Goal: Task Accomplishment & Management: Manage account settings

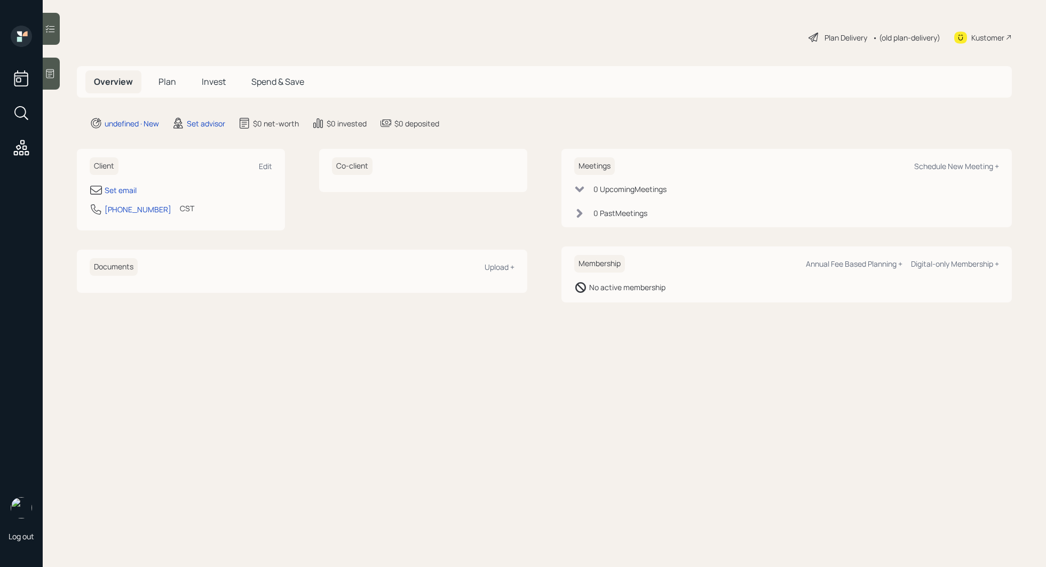
click at [46, 78] on icon at bounding box center [50, 73] width 11 height 11
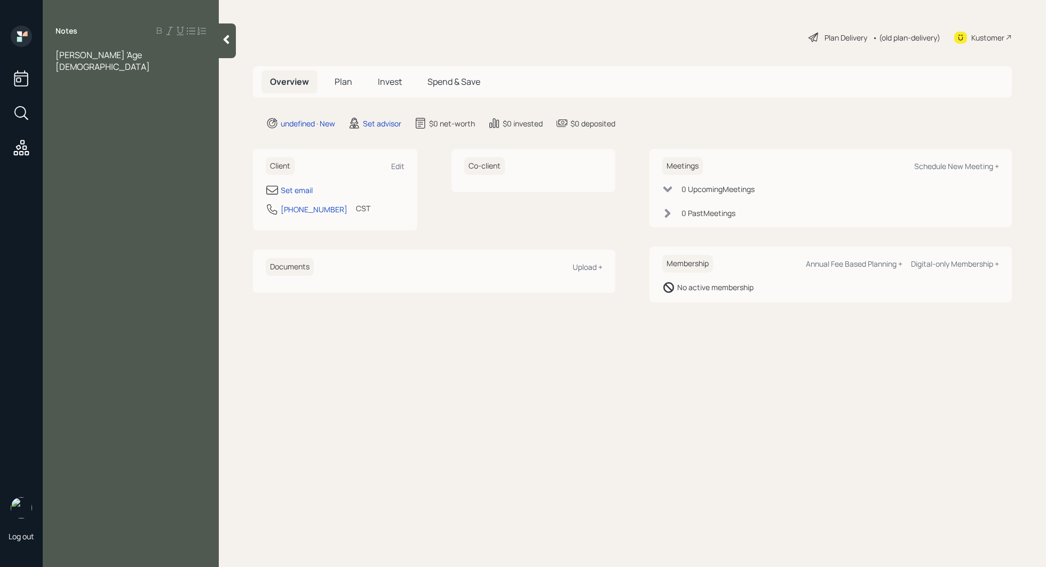
click at [154, 57] on div "[PERSON_NAME] 'Age [DEMOGRAPHIC_DATA]" at bounding box center [131, 60] width 151 height 23
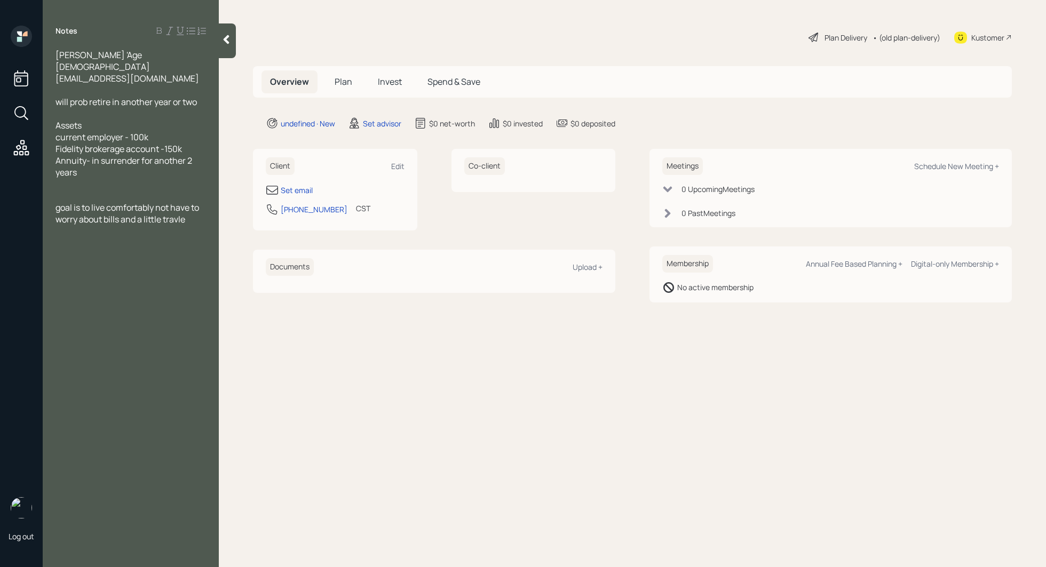
click at [111, 161] on div "Annuity- in surrender for another 2 years" at bounding box center [131, 166] width 151 height 23
click at [302, 187] on div "Set email" at bounding box center [297, 190] width 32 height 11
select select "America/[GEOGRAPHIC_DATA]"
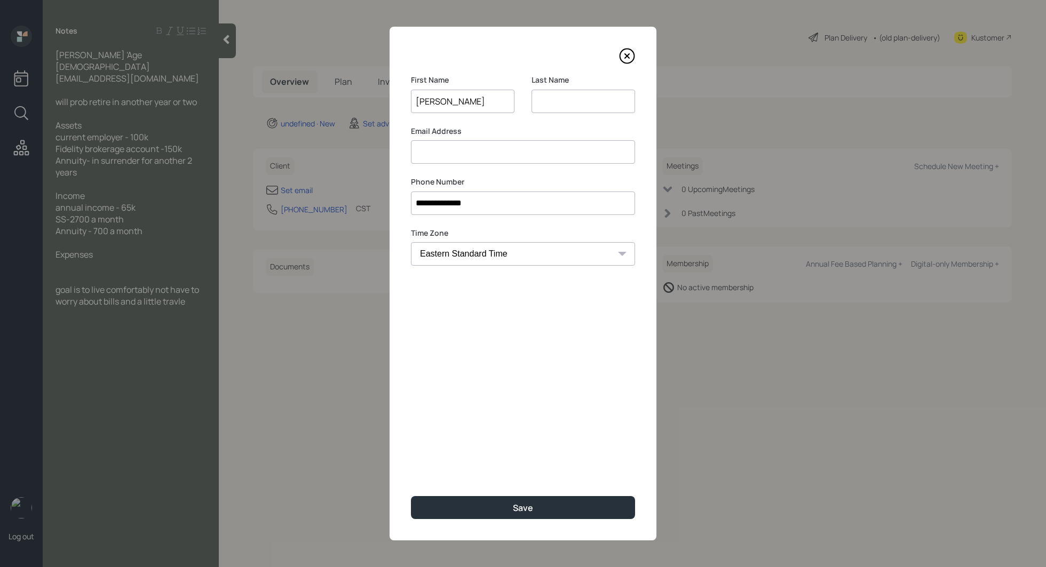
type input "[PERSON_NAME]"
click at [587, 98] on input at bounding box center [584, 101] width 104 height 23
type input "[PERSON_NAME]"
click at [493, 155] on input at bounding box center [523, 151] width 224 height 23
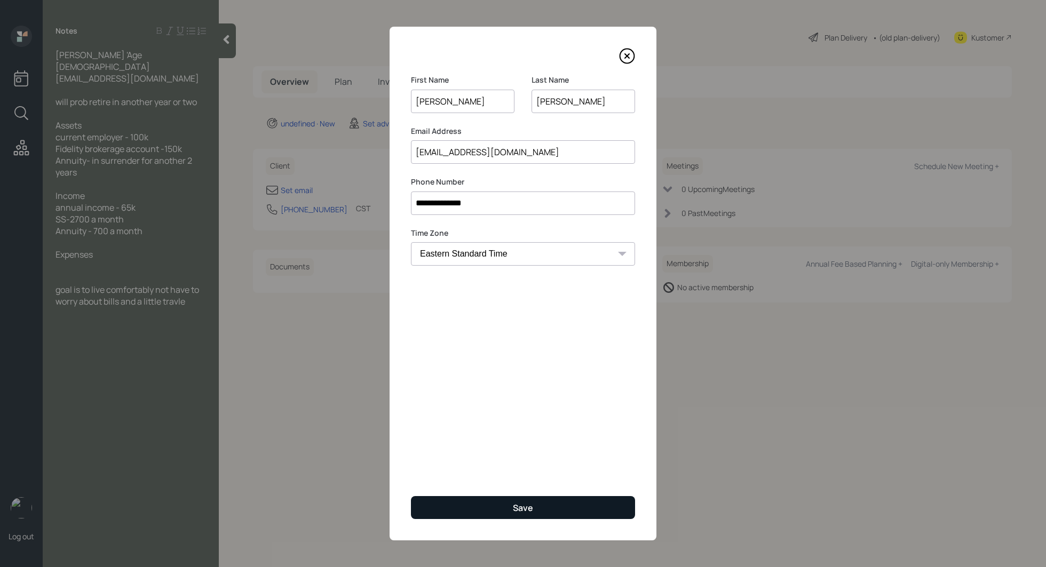
type input "[EMAIL_ADDRESS][DOMAIN_NAME]"
click at [508, 504] on button "Save" at bounding box center [523, 507] width 224 height 23
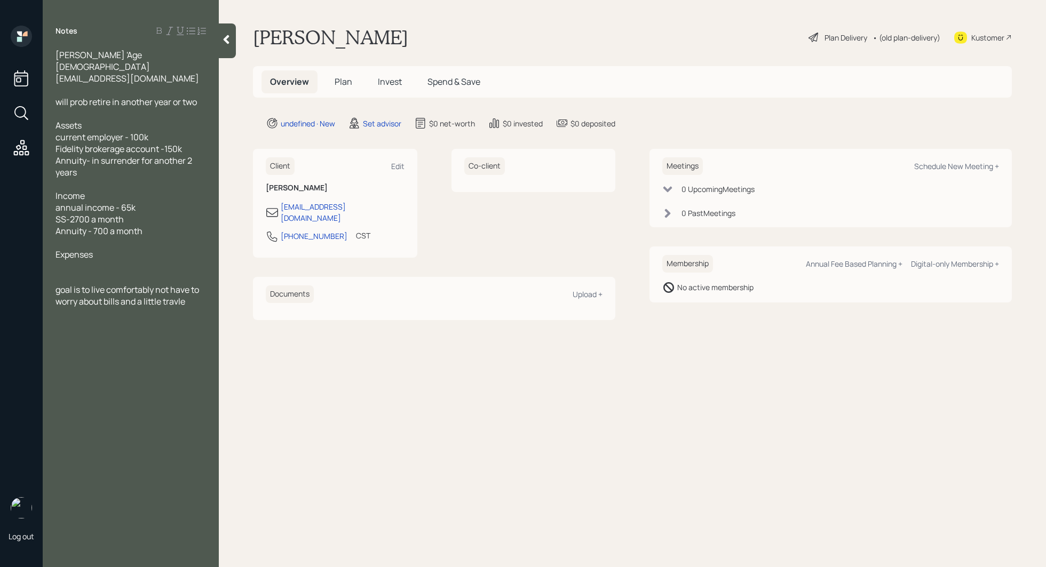
click at [108, 260] on div at bounding box center [131, 266] width 151 height 12
click at [195, 341] on div "goal is to live comfortably not have to worry about bills and a little travle" at bounding box center [131, 342] width 151 height 23
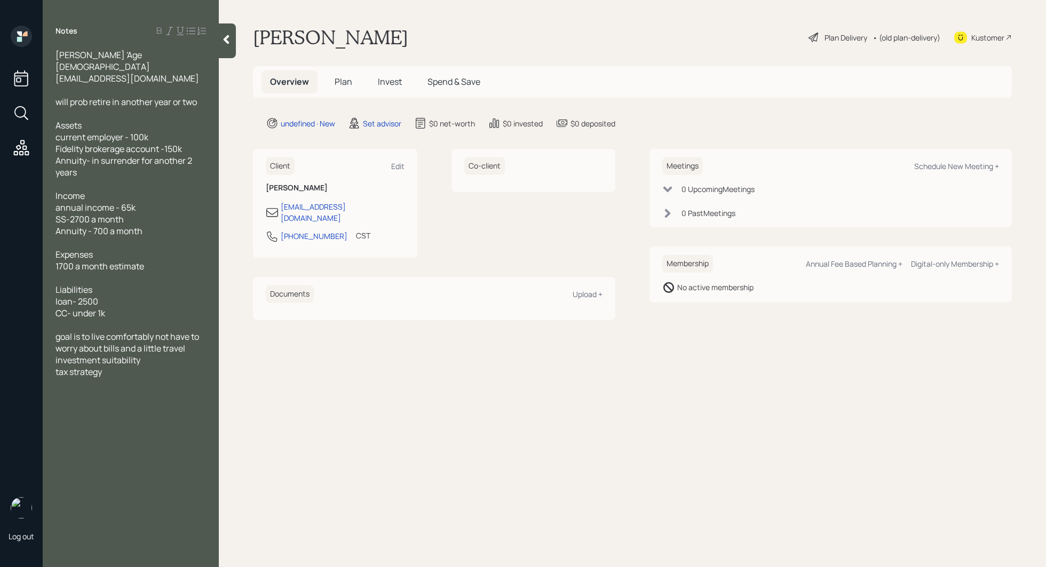
click at [164, 378] on div at bounding box center [131, 384] width 151 height 12
click at [970, 164] on div "Schedule New Meeting +" at bounding box center [956, 166] width 85 height 10
select select "round-[PERSON_NAME]"
